Goal: Navigation & Orientation: Find specific page/section

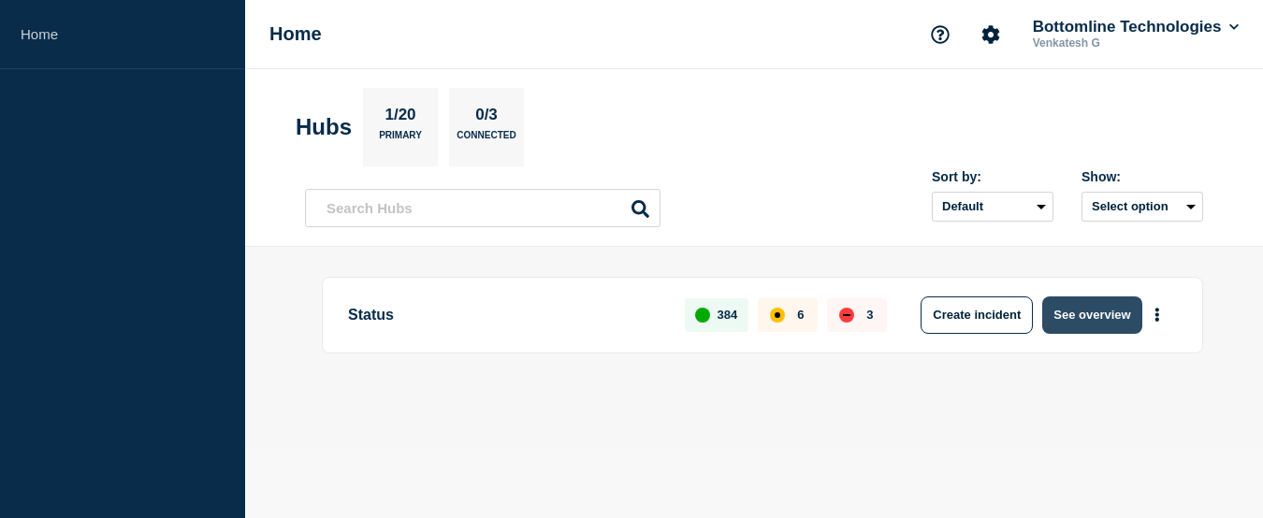
click at [1087, 316] on button "See overview" at bounding box center [1091, 315] width 99 height 37
click at [1085, 321] on button "See overview" at bounding box center [1091, 315] width 99 height 37
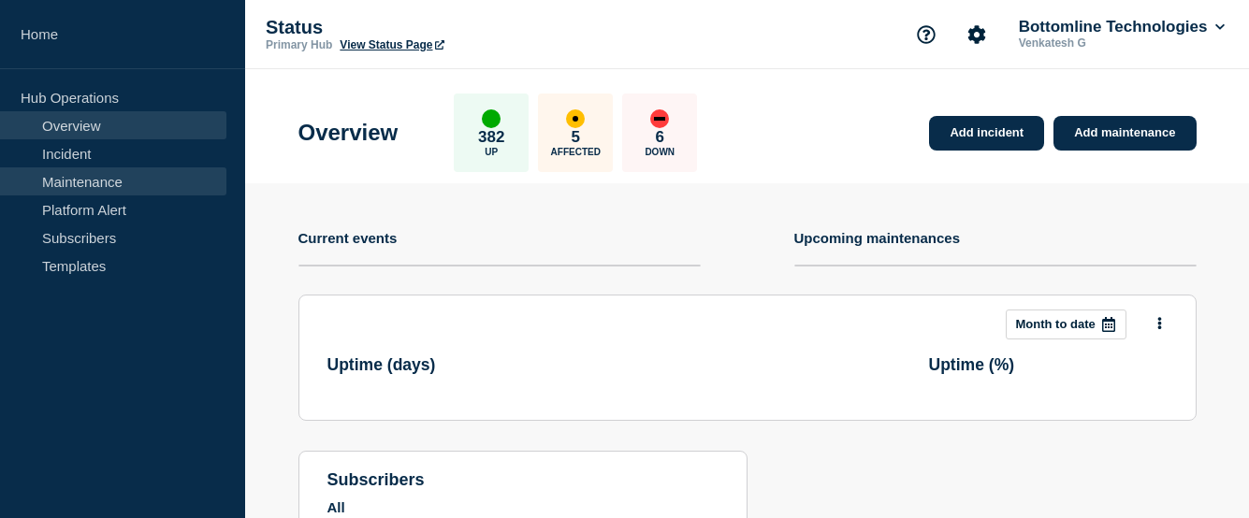
click at [67, 179] on link "Maintenance" at bounding box center [113, 182] width 226 height 28
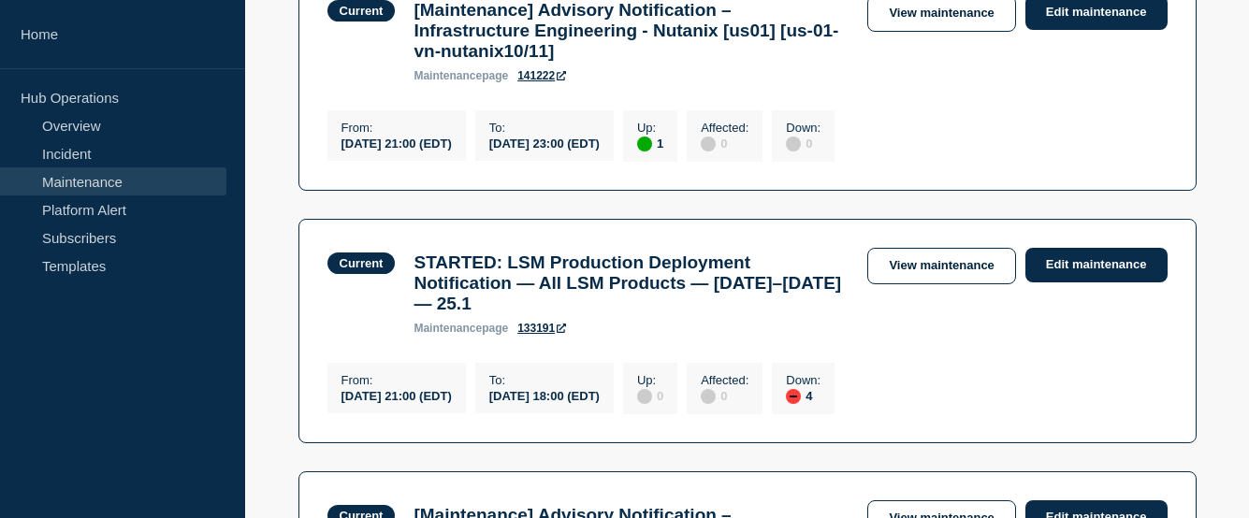
scroll to position [1525, 0]
